Goal: Information Seeking & Learning: Understand process/instructions

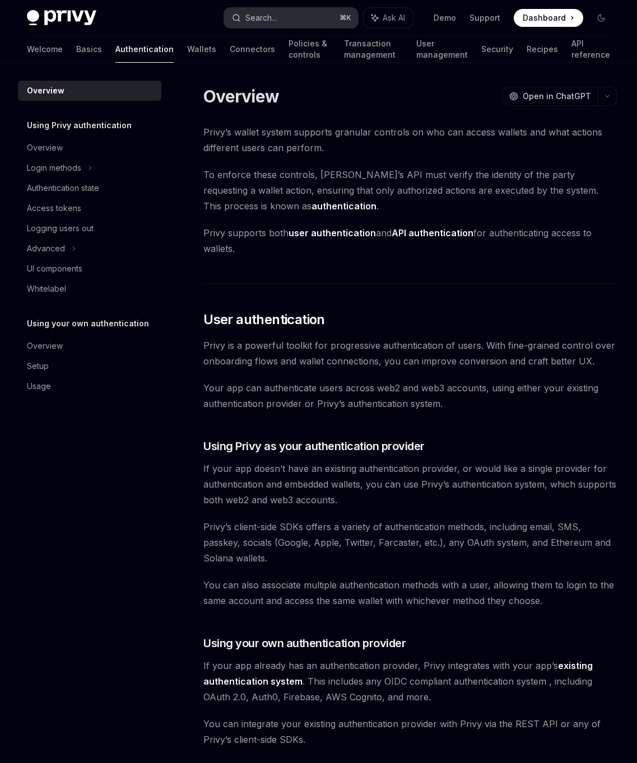
click at [303, 17] on button "Search... ⌘ K" at bounding box center [290, 18] width 133 height 20
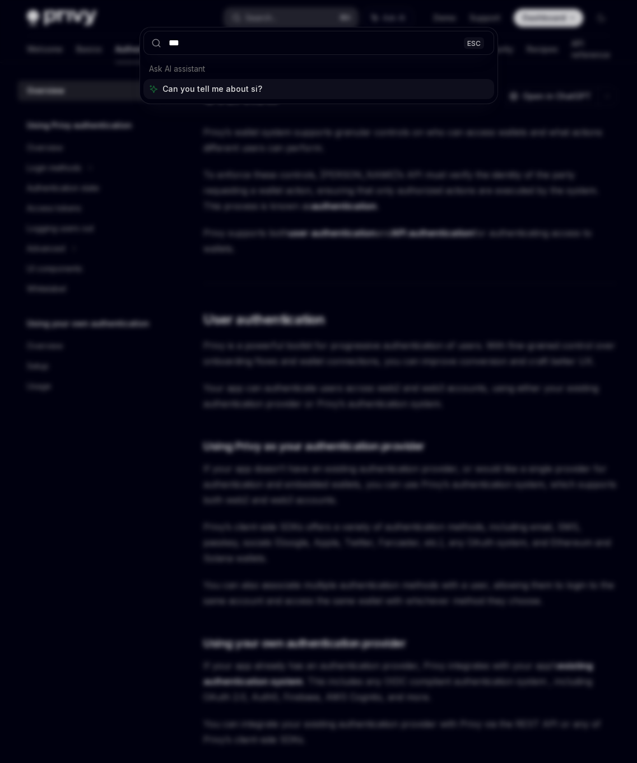
type input "****"
type textarea "*"
type input "**********"
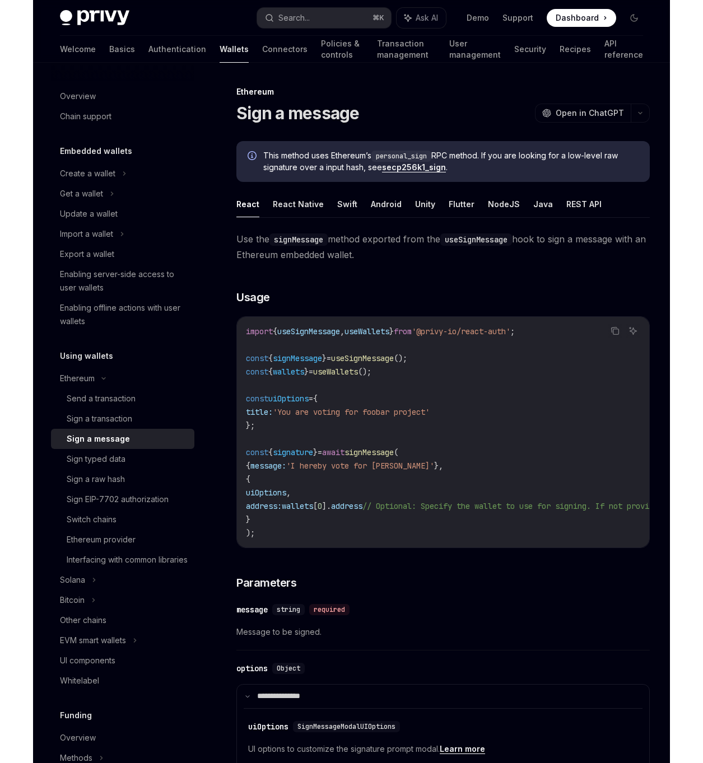
scroll to position [63, 0]
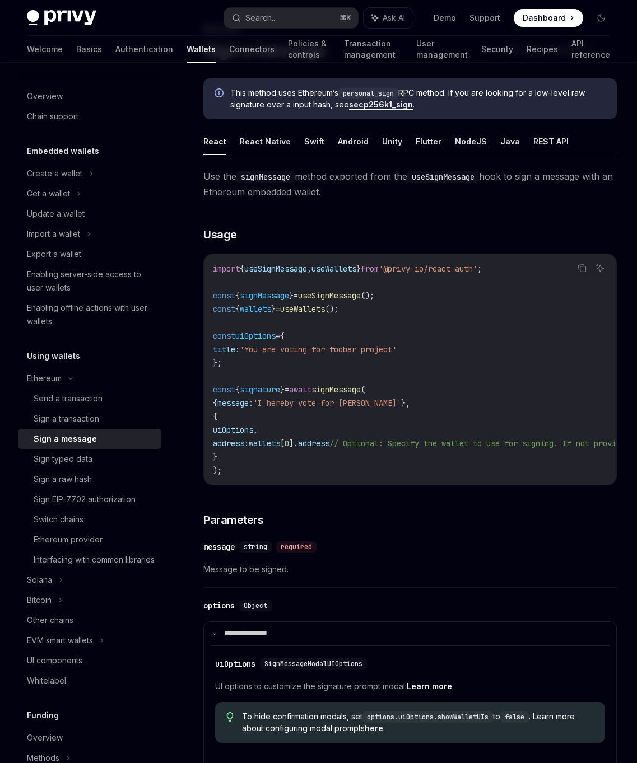
click at [320, 303] on code "import { useSignMessage , useWallets } from '@privy-io/react-auth' ; const { si…" at bounding box center [506, 369] width 587 height 215
click at [324, 298] on span "useSignMessage" at bounding box center [329, 296] width 63 height 10
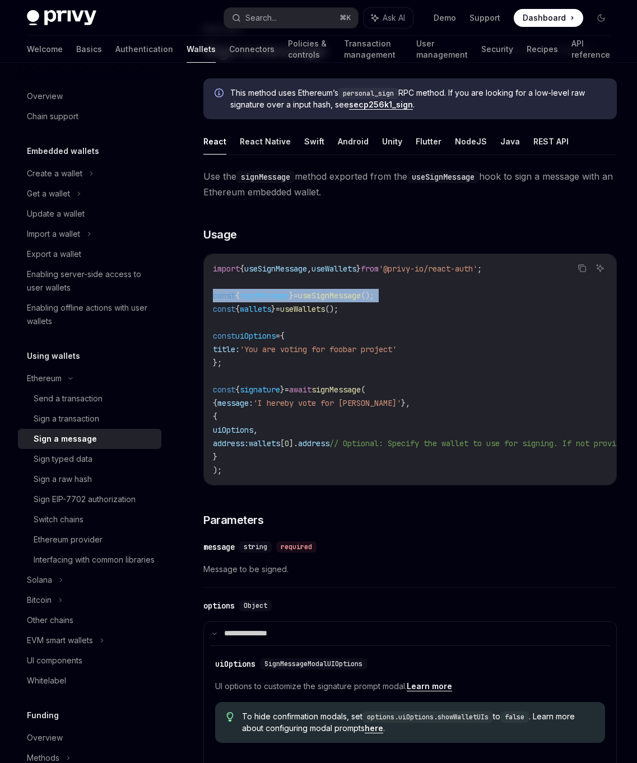
click at [324, 298] on span "useSignMessage" at bounding box center [329, 296] width 63 height 10
copy code "const { signMessage } = useSignMessage ();"
drag, startPoint x: 345, startPoint y: 376, endPoint x: 629, endPoint y: 380, distance: 283.9
click at [345, 376] on code "import { useSignMessage , useWallets } from '@privy-io/react-auth' ; const { si…" at bounding box center [506, 369] width 587 height 215
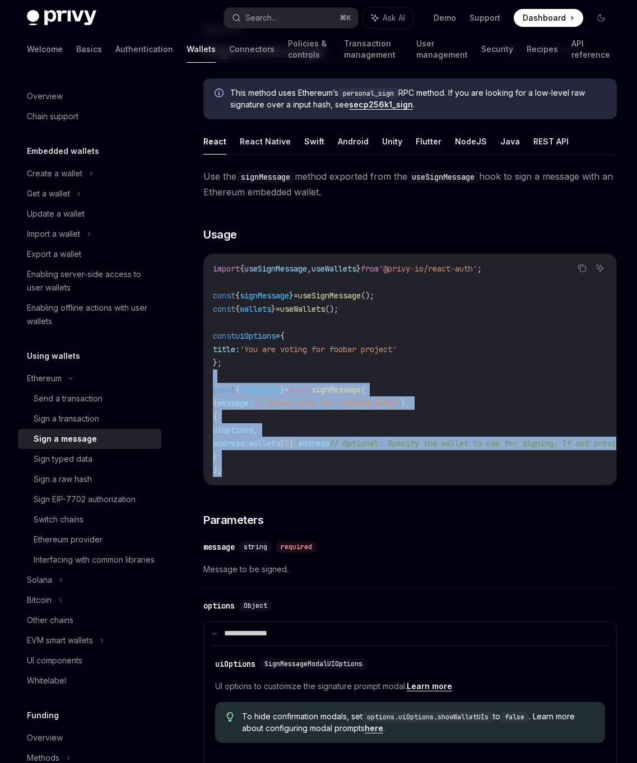
copy code "const { signature } = await signMessage ( { message: 'I hereby vote for foobar'…"
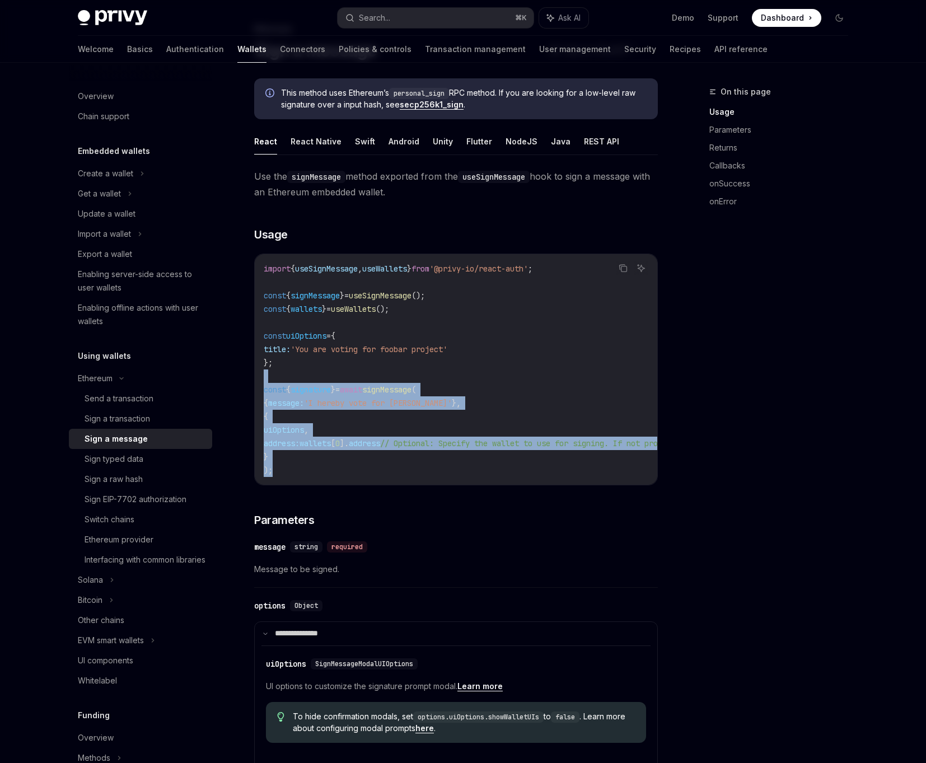
click at [431, 381] on code "import { useSignMessage , useWallets } from '@privy-io/react-auth' ; const { si…" at bounding box center [557, 369] width 587 height 215
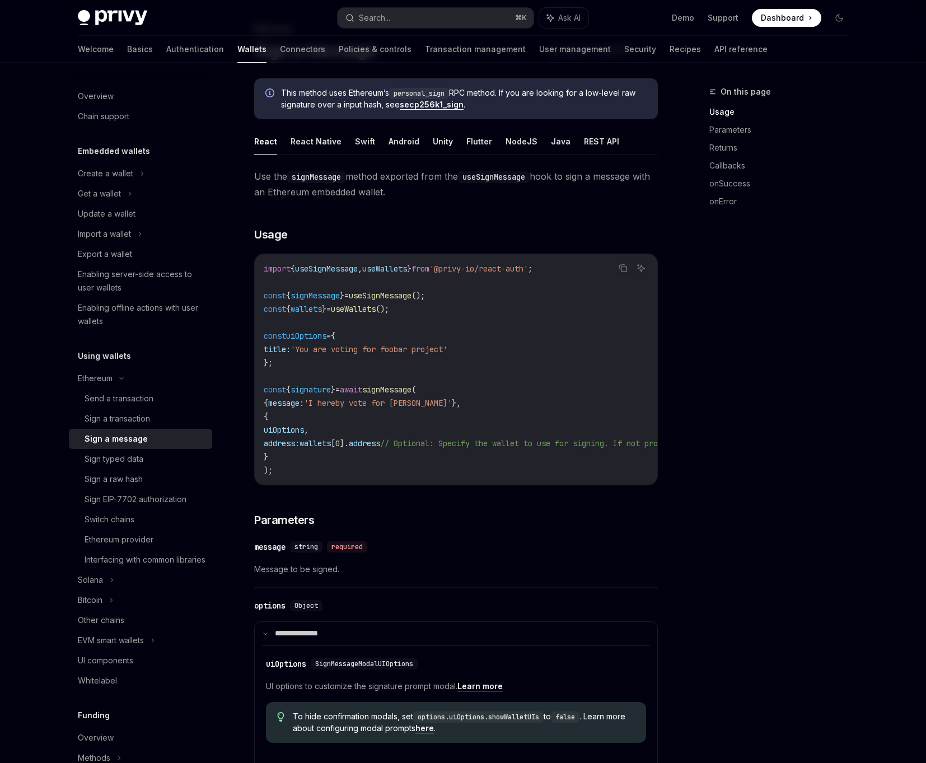
click at [412, 389] on span "signMessage" at bounding box center [386, 390] width 49 height 10
copy span "signMessage"
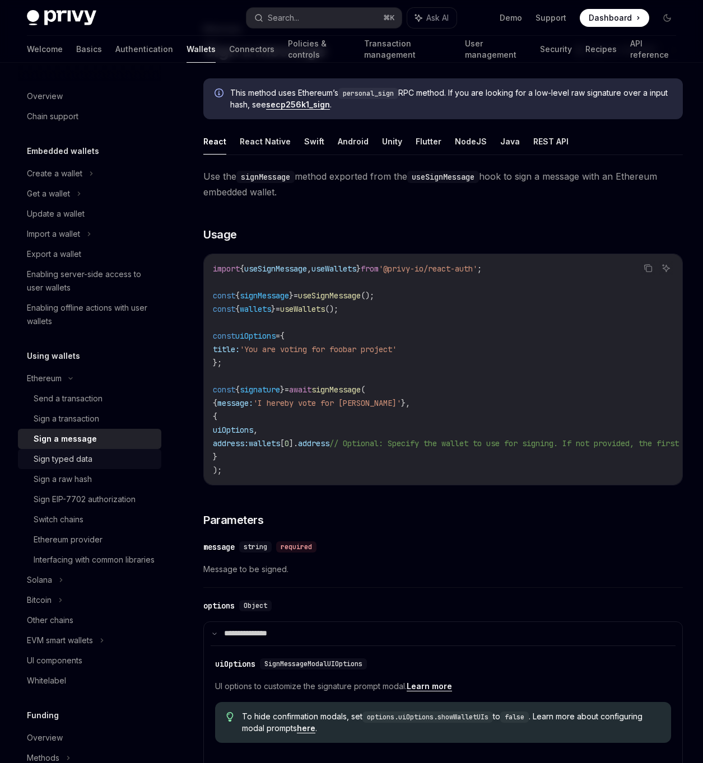
click at [92, 460] on div "Sign typed data" at bounding box center [94, 458] width 121 height 13
type textarea "*"
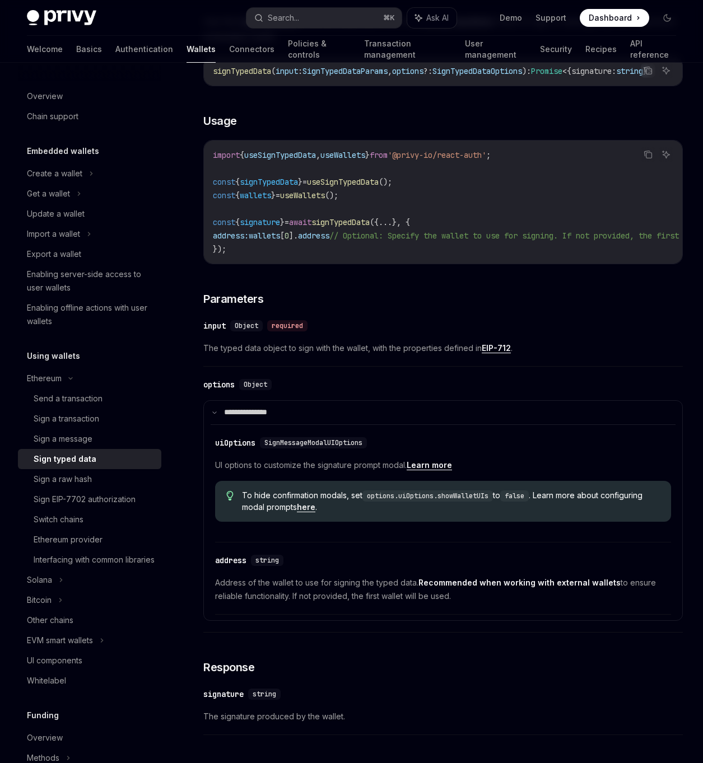
scroll to position [2, 0]
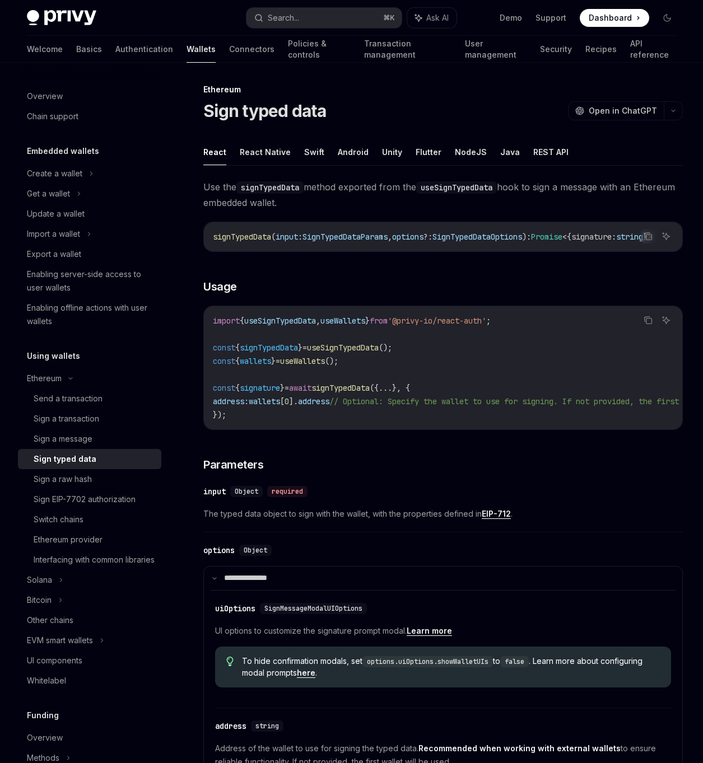
click at [463, 391] on code "import { useSignTypedData , useWallets } from '@privy-io/react-auth' ; const { …" at bounding box center [506, 368] width 587 height 108
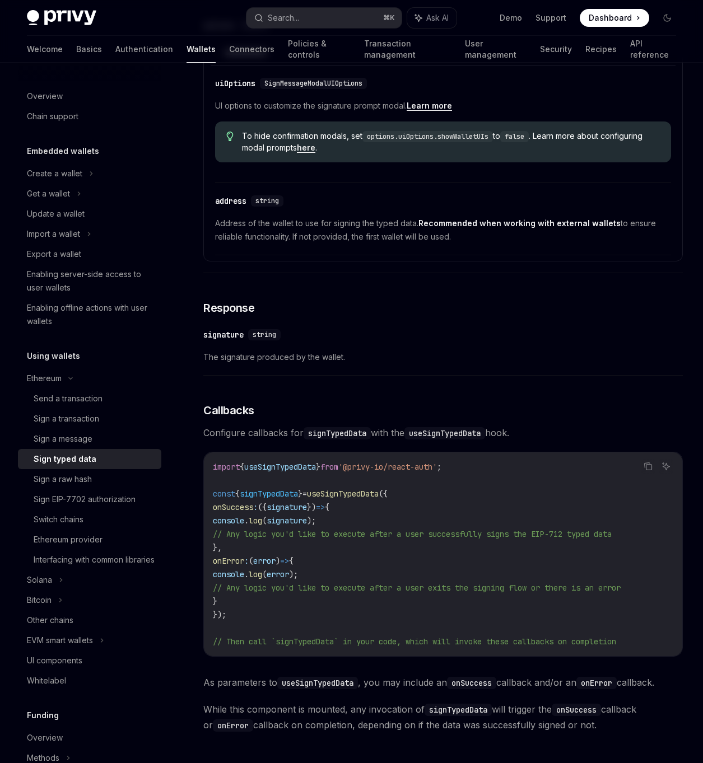
scroll to position [657, 0]
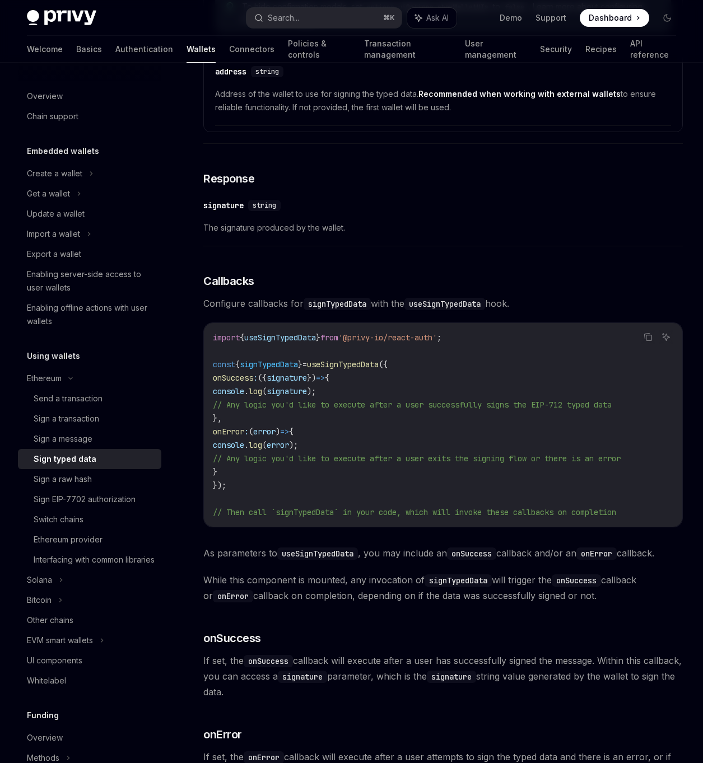
click at [379, 370] on span "useSignTypedData" at bounding box center [343, 364] width 72 height 10
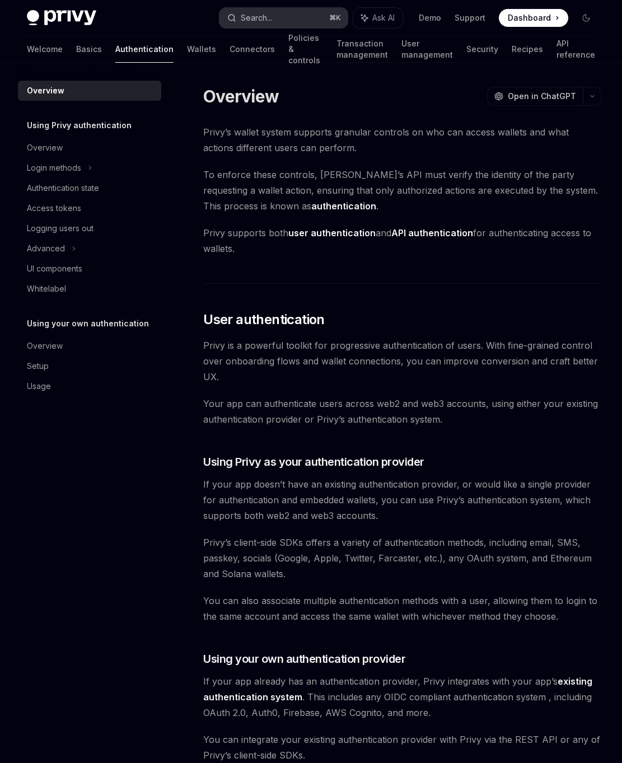
click at [272, 24] on div "Search..." at bounding box center [256, 17] width 31 height 13
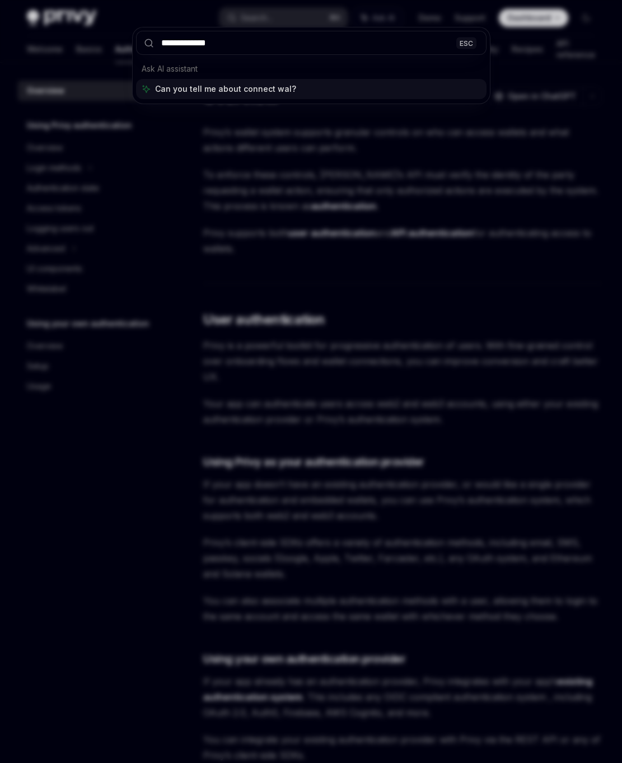
type input "**********"
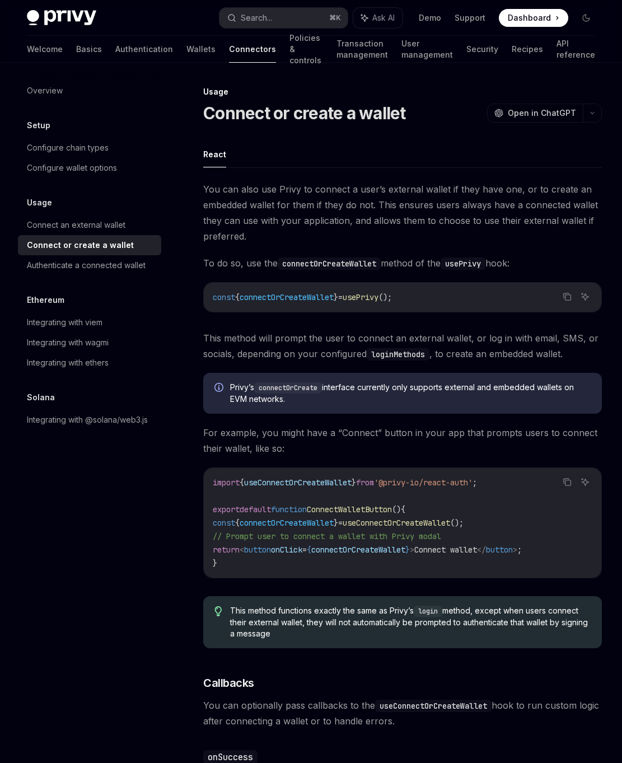
scroll to position [63, 0]
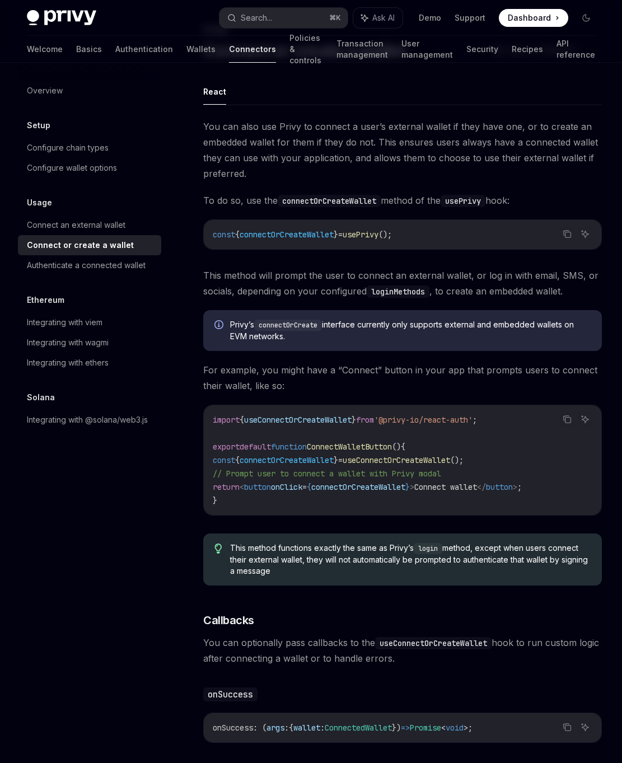
click at [305, 232] on span "connectOrCreateWallet" at bounding box center [287, 235] width 94 height 10
copy code "const { connectOrCreateWallet } = usePrivy ();"
click at [81, 220] on div "Connect an external wallet" at bounding box center [76, 224] width 99 height 13
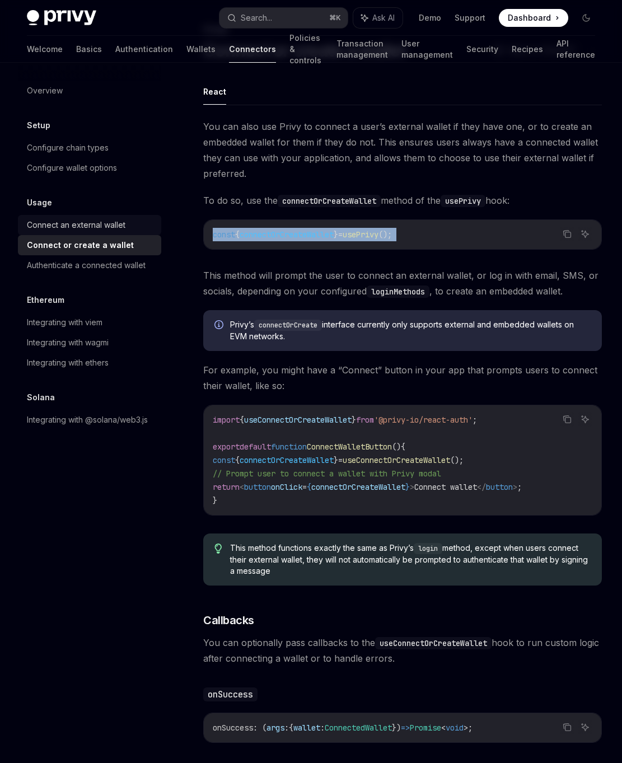
type textarea "*"
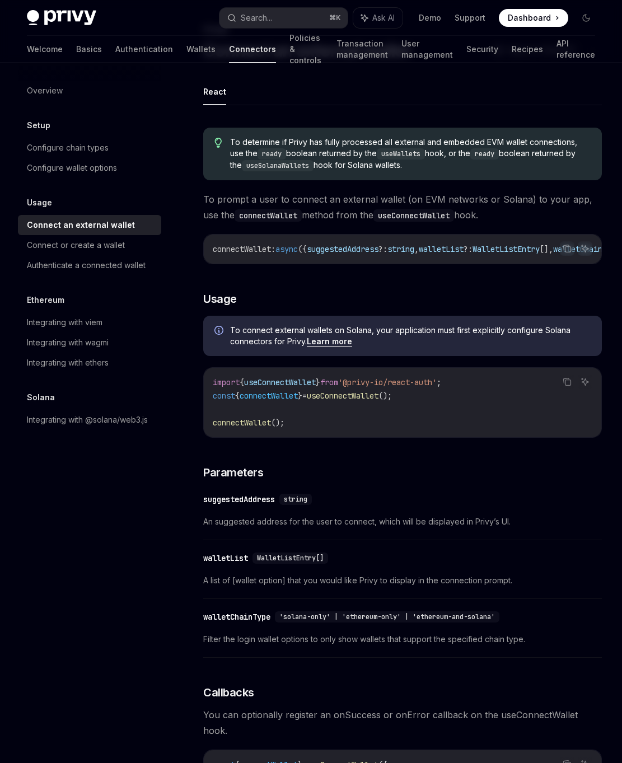
click at [323, 400] on span "useConnectWallet" at bounding box center [343, 396] width 72 height 10
copy code "const { connectWallet } = useConnectWallet ();"
